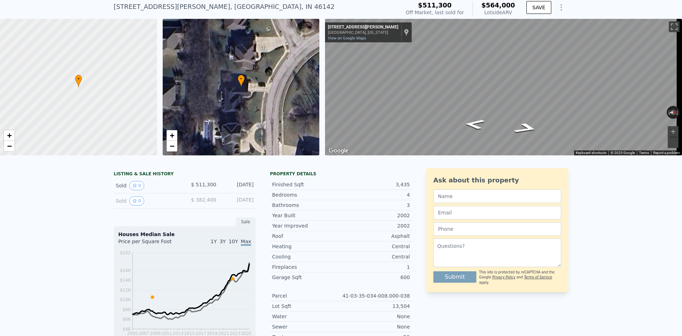
scroll to position [43, 0]
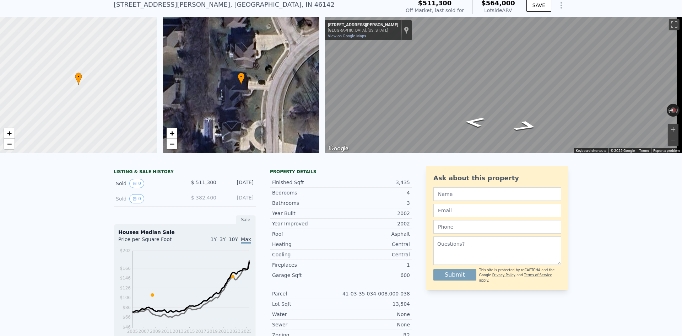
click at [196, 185] on span "$ 511,300" at bounding box center [203, 182] width 25 height 6
click at [72, 191] on div "LISTING & SALE HISTORY Sold 0 $ 511,300 [DATE] Sold 0 $ 382,400 [DATE] Sale Hou…" at bounding box center [341, 338] width 682 height 357
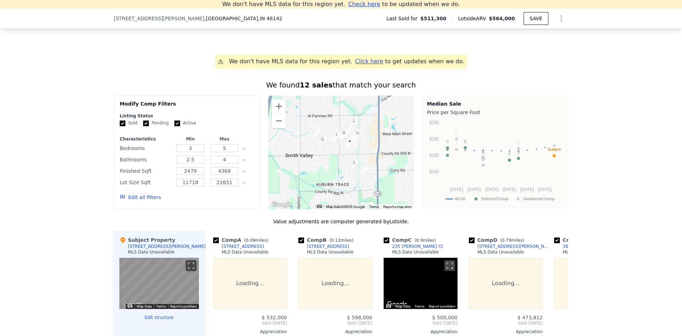
scroll to position [568, 0]
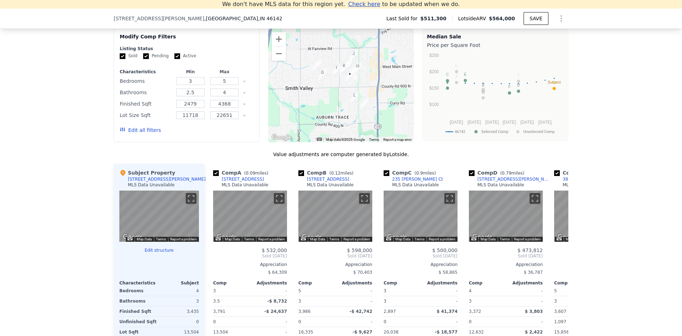
drag, startPoint x: 83, startPoint y: 144, endPoint x: 84, endPoint y: 156, distance: 12.4
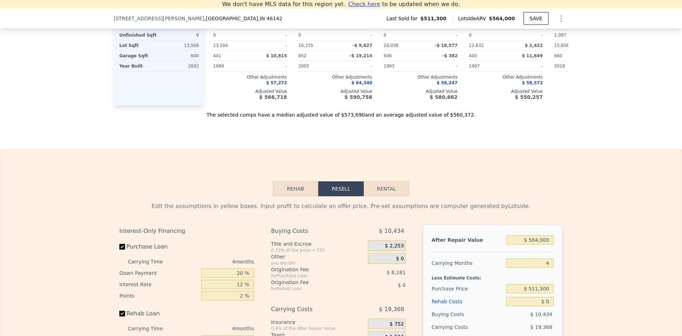
scroll to position [992, 0]
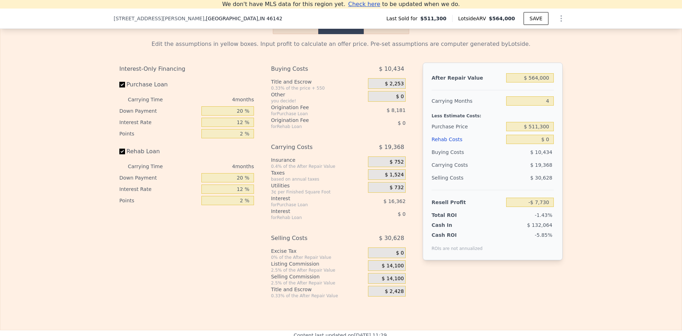
drag, startPoint x: 100, startPoint y: 209, endPoint x: 92, endPoint y: 200, distance: 12.1
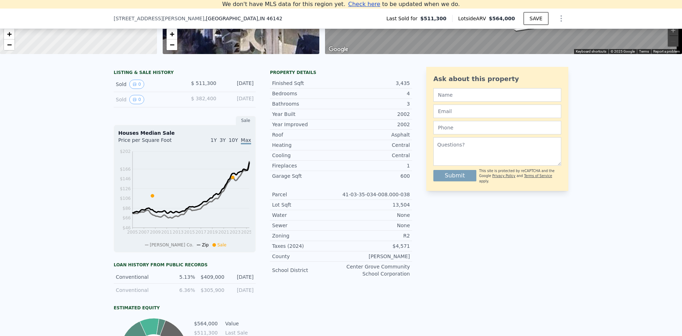
scroll to position [169, 0]
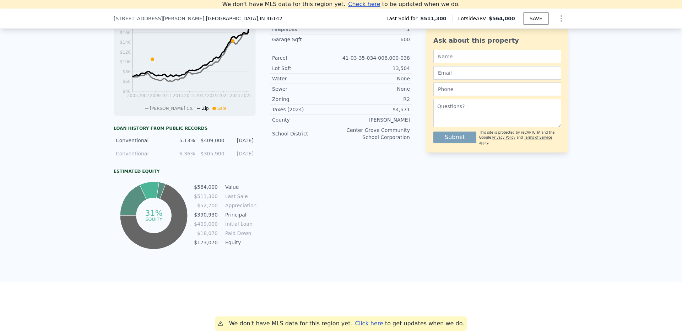
drag, startPoint x: 74, startPoint y: 152, endPoint x: 73, endPoint y: 166, distance: 14.6
drag, startPoint x: 108, startPoint y: 146, endPoint x: 253, endPoint y: 146, distance: 145.3
click at [253, 146] on div "LISTING & SALE HISTORY Sold 0 $ 511,300 [DATE] Sold 0 $ 382,400 [DATE] Sale Hou…" at bounding box center [341, 102] width 682 height 357
click at [244, 143] on div "[DATE]" at bounding box center [241, 139] width 25 height 7
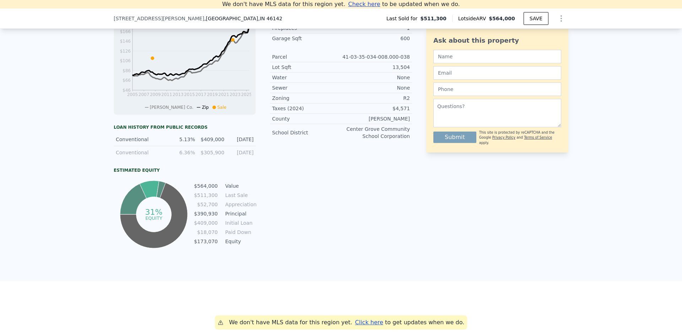
drag, startPoint x: 252, startPoint y: 145, endPoint x: 110, endPoint y: 145, distance: 142.1
click at [110, 145] on div "LISTING & SALE HISTORY Sold 0 $ 511,300 [DATE] Sold 0 $ 382,400 [DATE] Sale Hou…" at bounding box center [341, 102] width 682 height 357
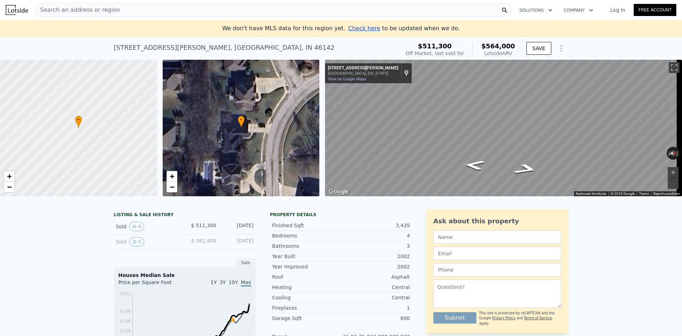
scroll to position [134, 0]
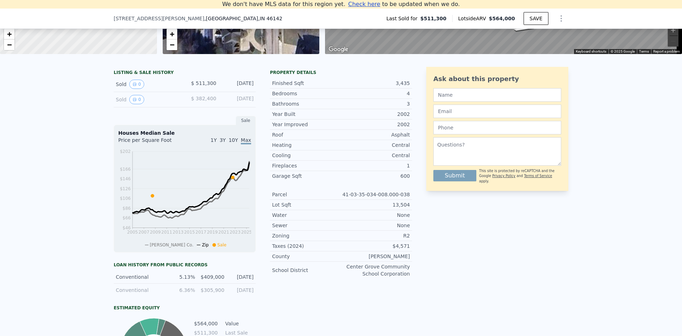
click at [116, 104] on div "Sold 0" at bounding box center [147, 99] width 63 height 9
click at [199, 101] on span "$ 382,400" at bounding box center [203, 99] width 25 height 6
click at [198, 86] on span "$ 511,300" at bounding box center [203, 83] width 25 height 6
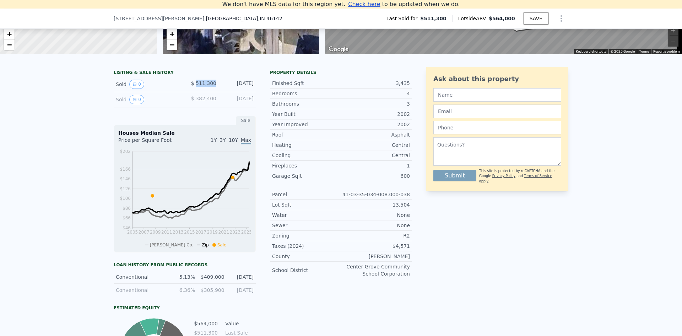
click at [198, 86] on span "$ 511,300" at bounding box center [203, 83] width 25 height 6
click at [169, 86] on div "Sold 0" at bounding box center [147, 84] width 63 height 9
click at [118, 89] on div "Sold 0" at bounding box center [147, 84] width 63 height 9
click at [133, 86] on icon "View historical data" at bounding box center [135, 84] width 4 height 4
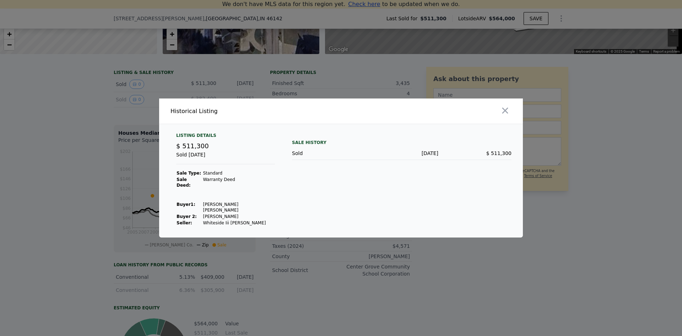
click at [71, 130] on div at bounding box center [341, 168] width 682 height 336
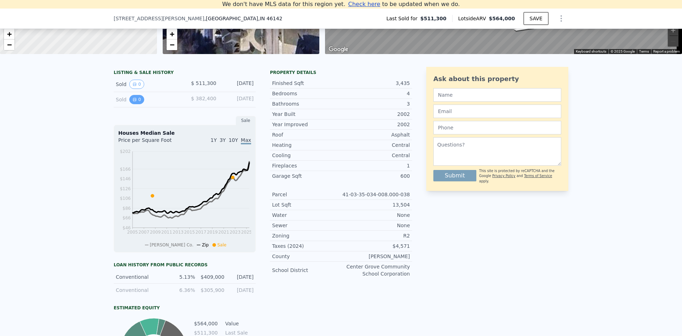
click at [137, 104] on button "0" at bounding box center [136, 99] width 15 height 9
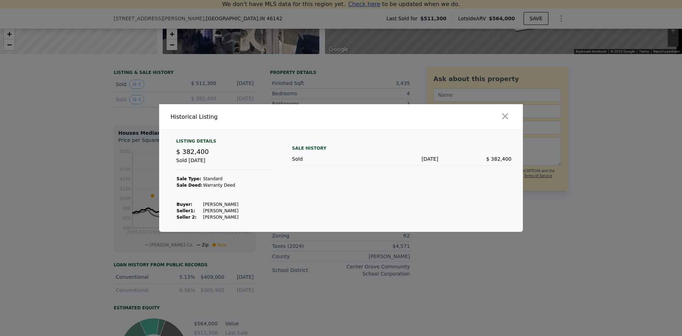
click at [75, 130] on div at bounding box center [341, 168] width 682 height 336
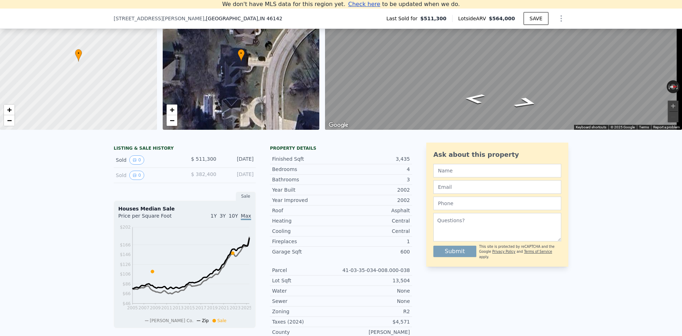
drag, startPoint x: 87, startPoint y: 253, endPoint x: 85, endPoint y: 244, distance: 9.1
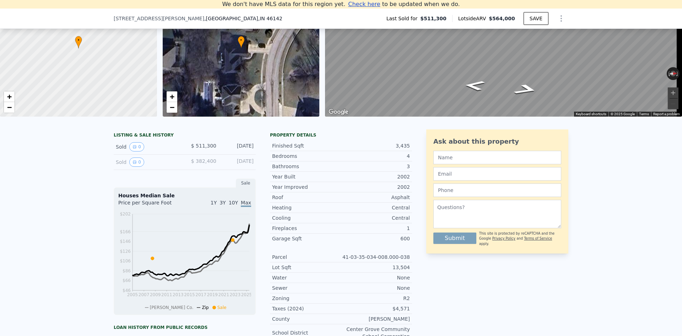
drag, startPoint x: 86, startPoint y: 203, endPoint x: 86, endPoint y: 214, distance: 11.7
drag, startPoint x: 87, startPoint y: 220, endPoint x: 89, endPoint y: 206, distance: 13.7
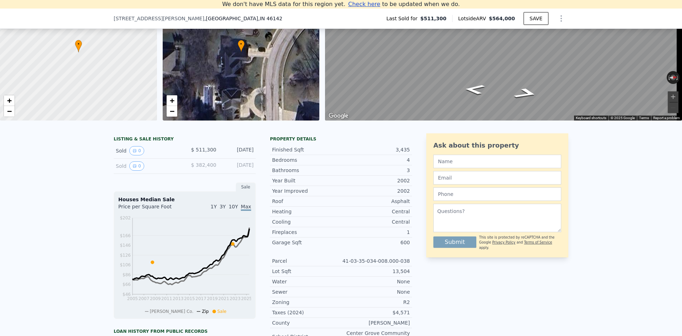
scroll to position [103, 0]
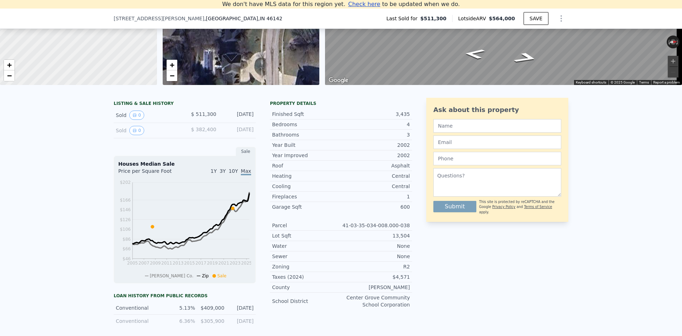
drag, startPoint x: 185, startPoint y: 120, endPoint x: 253, endPoint y: 117, distance: 67.9
click at [253, 117] on div "Sold 0 $ 511,300 [DATE]" at bounding box center [185, 115] width 142 height 15
click at [252, 118] on div "Sold 0 $ 511,300 [DATE]" at bounding box center [185, 115] width 142 height 15
drag, startPoint x: 252, startPoint y: 120, endPoint x: 101, endPoint y: 109, distance: 152.1
click at [101, 109] on div "LISTING & SALE HISTORY Sold 0 $ 511,300 [DATE] Sold 0 $ 382,400 [DATE] Sale Hou…" at bounding box center [341, 270] width 682 height 357
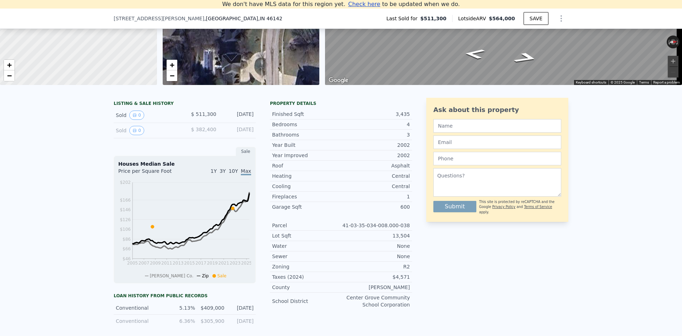
click at [68, 135] on div "LISTING & SALE HISTORY Sold 0 $ 511,300 [DATE] Sold 0 $ 382,400 [DATE] Sale Hou…" at bounding box center [341, 270] width 682 height 357
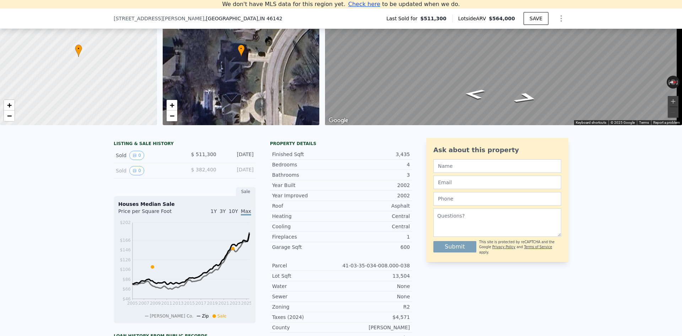
scroll to position [98, 0]
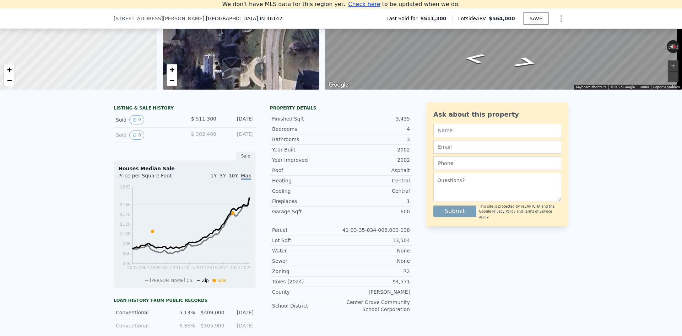
drag, startPoint x: 101, startPoint y: 115, endPoint x: 253, endPoint y: 140, distance: 153.9
click at [253, 140] on div "LISTING & SALE HISTORY Sold 0 $ 511,300 [DATE] Sold 0 $ 382,400 [DATE] Sale Hou…" at bounding box center [341, 275] width 682 height 357
click at [250, 136] on div "[DATE]" at bounding box center [238, 134] width 32 height 9
drag, startPoint x: 254, startPoint y: 140, endPoint x: 108, endPoint y: 114, distance: 147.6
click at [108, 114] on div "LISTING & SALE HISTORY Sold 0 $ 511,300 [DATE] Sold 0 $ 382,400 [DATE] Sale Hou…" at bounding box center [341, 275] width 682 height 357
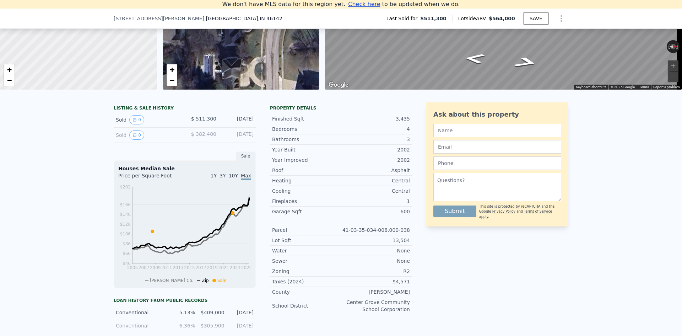
click at [93, 125] on div "LISTING & SALE HISTORY Sold 0 $ 511,300 [DATE] Sold 0 $ 382,400 [DATE] Sale Hou…" at bounding box center [341, 275] width 682 height 357
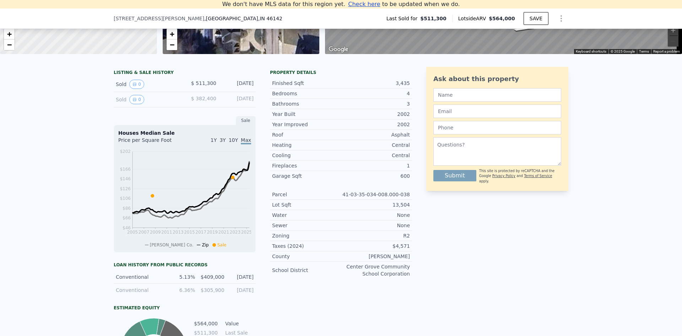
click at [233, 143] on span "10Y" at bounding box center [233, 140] width 9 height 6
click at [213, 145] on div "1Y 3Y 10Y Max" at bounding box center [218, 141] width 66 height 11
click at [215, 143] on span "1Y" at bounding box center [214, 140] width 6 height 6
click at [243, 143] on span "Max" at bounding box center [246, 140] width 10 height 6
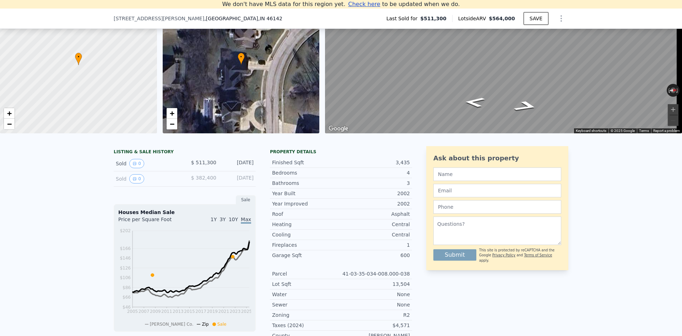
scroll to position [90, 0]
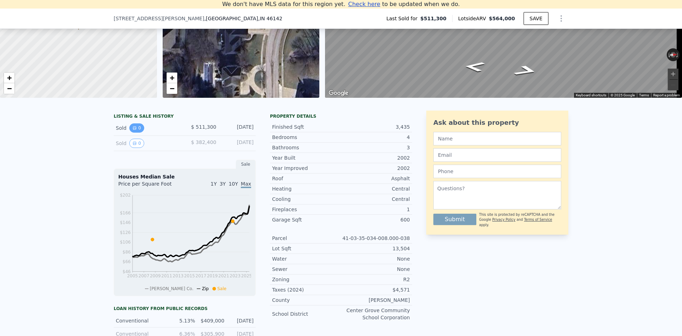
click at [134, 133] on button "0" at bounding box center [136, 127] width 15 height 9
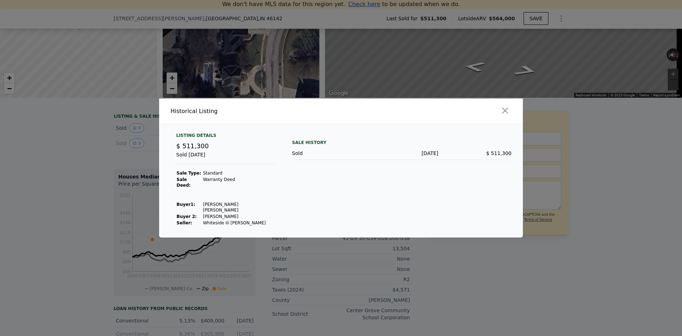
click at [274, 208] on div "Listing Details $ 511,300 Sold [DATE] Sale Type: Standard Sale Deed: Warranty D…" at bounding box center [226, 179] width 110 height 93
click at [63, 135] on div at bounding box center [341, 168] width 682 height 336
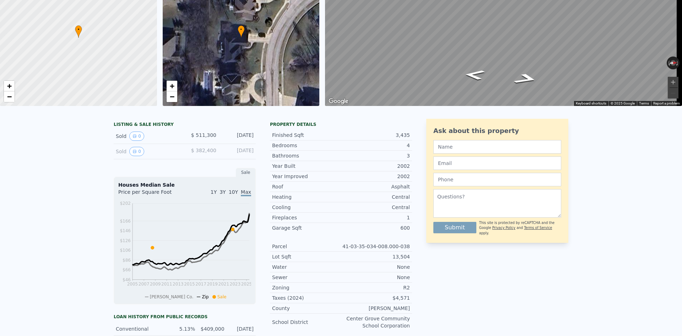
scroll to position [0, 0]
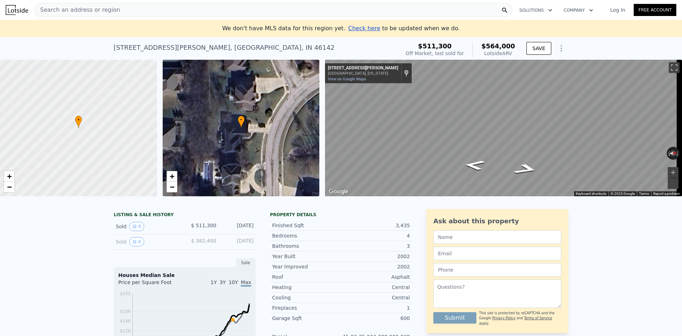
drag, startPoint x: 513, startPoint y: 53, endPoint x: 429, endPoint y: 47, distance: 84.1
click at [429, 47] on div "$511,300 Off Market, last sold for $564,000 Lotside ARV" at bounding box center [460, 50] width 109 height 14
click at [397, 46] on div "[STREET_ADDRESS][PERSON_NAME] Sold [DATE] for $511,300 (~ARV $564k )" at bounding box center [256, 50] width 284 height 20
drag, startPoint x: 424, startPoint y: 46, endPoint x: 514, endPoint y: 55, distance: 91.0
click at [514, 55] on div "$511,300 Off Market, last sold for $564,000 Lotside ARV" at bounding box center [460, 50] width 109 height 14
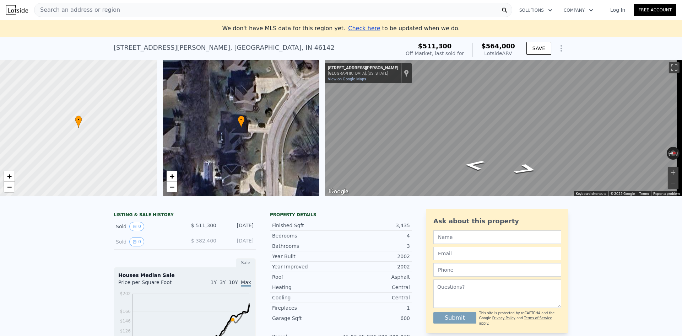
click at [404, 39] on div "[STREET_ADDRESS][PERSON_NAME] Sold [DATE] for $511,300 (~ARV $564k ) $511,300 O…" at bounding box center [341, 48] width 455 height 23
